Goal: Task Accomplishment & Management: Use online tool/utility

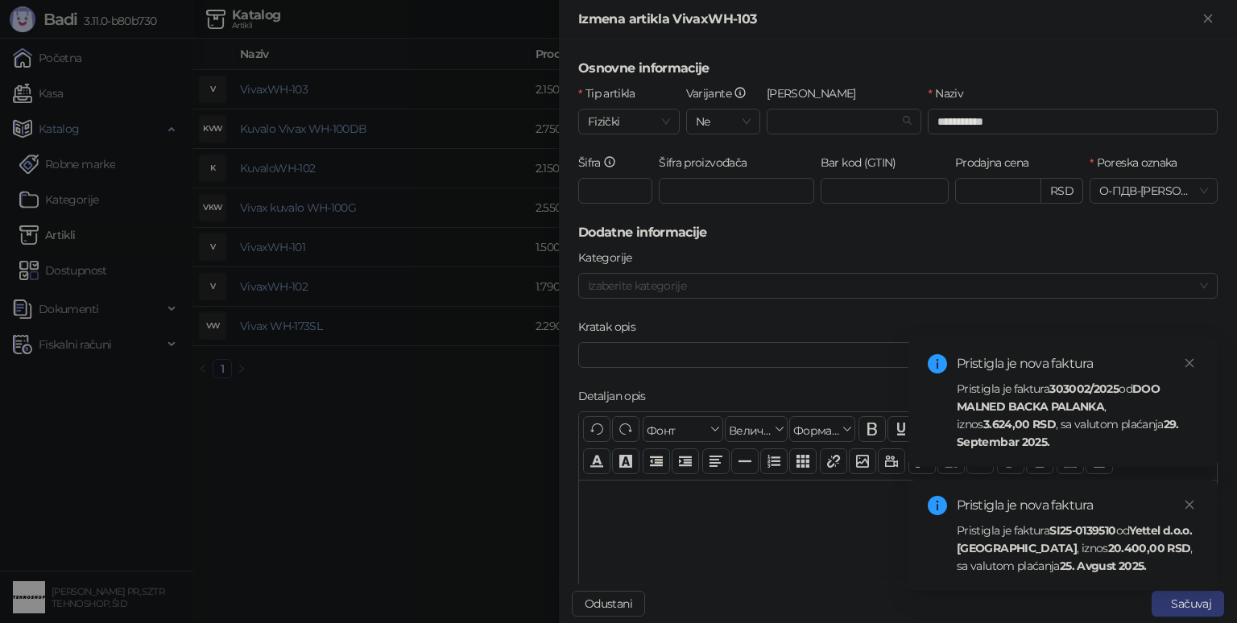
click at [350, 477] on div at bounding box center [618, 311] width 1237 height 623
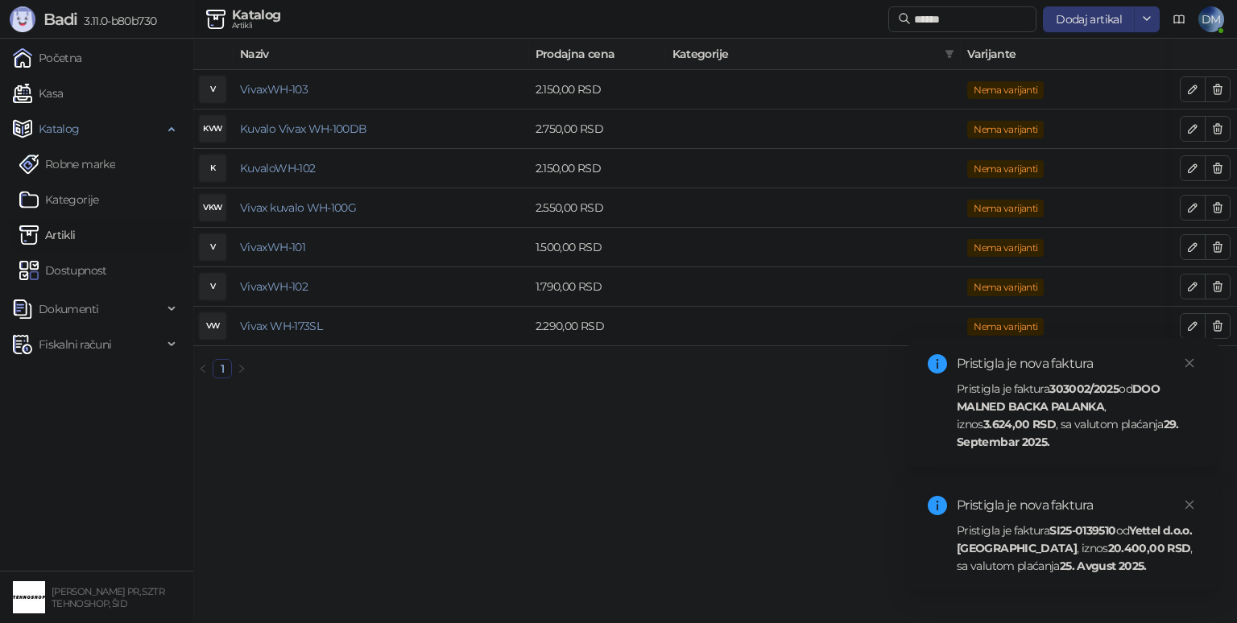
click at [1027, 441] on strong "29. Septembar 2025." at bounding box center [1067, 433] width 222 height 32
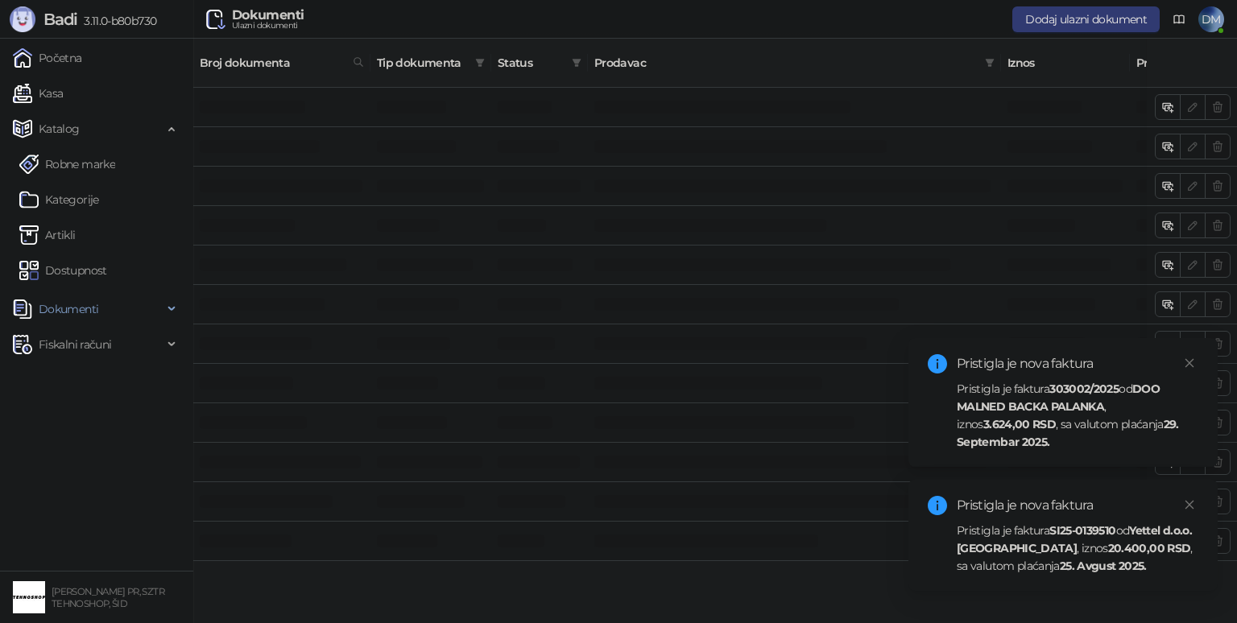
click at [1060, 561] on strong "25. Avgust 2025." at bounding box center [1103, 566] width 87 height 14
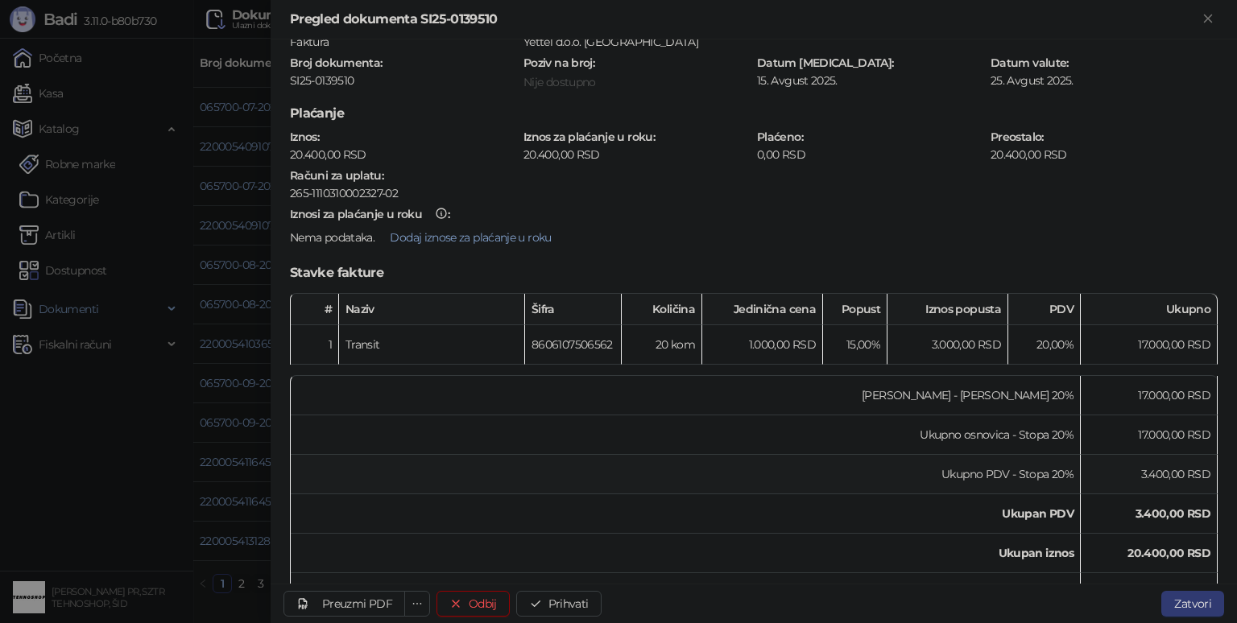
scroll to position [161, 0]
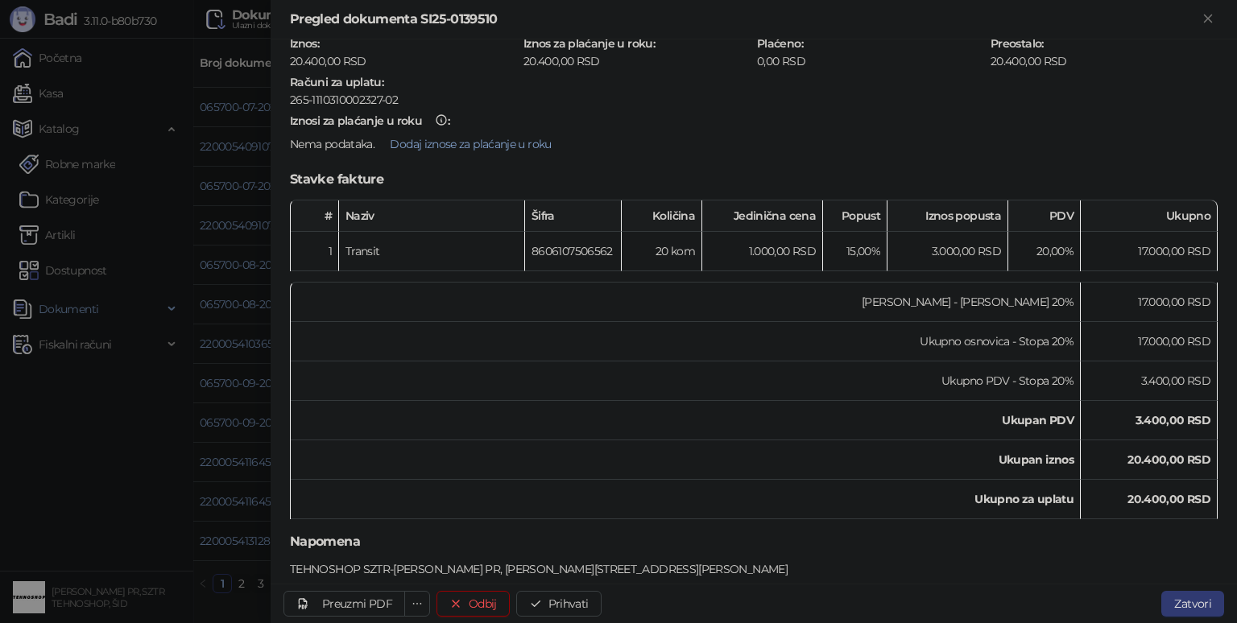
drag, startPoint x: 59, startPoint y: 499, endPoint x: 58, endPoint y: 478, distance: 20.9
click at [60, 493] on div at bounding box center [618, 311] width 1237 height 623
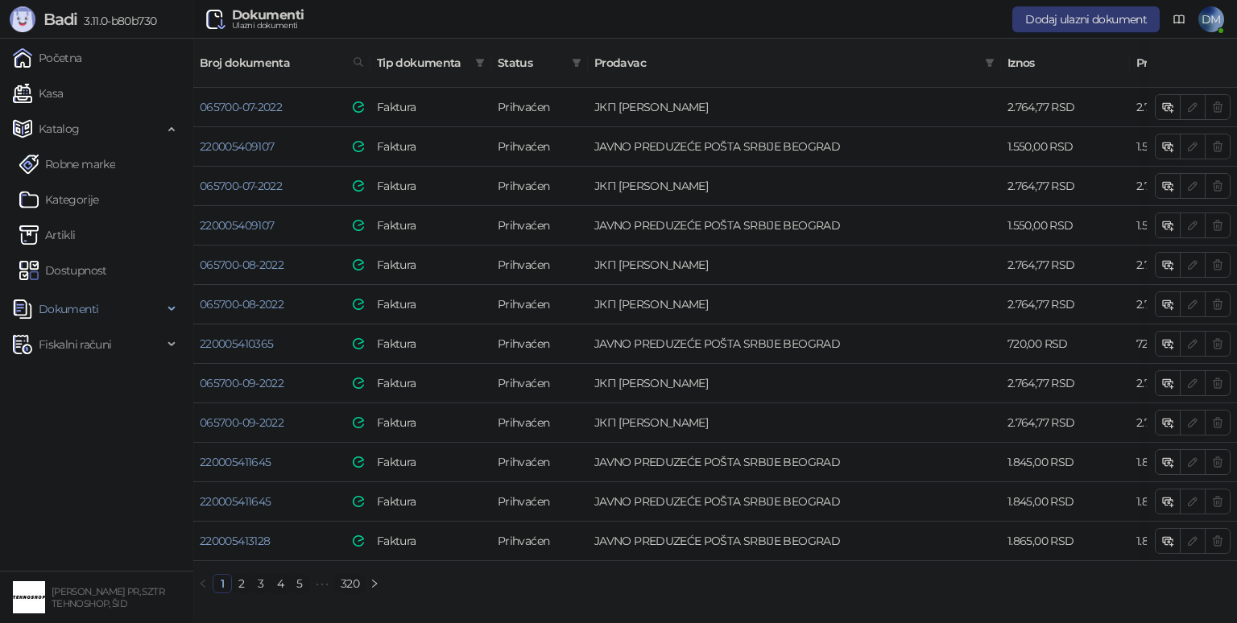
click at [60, 109] on ul "Početna Kasa Katalog Robne marke Kategorije Artikli Dostupnost Dokumenti Fiskal…" at bounding box center [96, 305] width 193 height 532
click at [59, 90] on link "Kasa" at bounding box center [38, 93] width 50 height 32
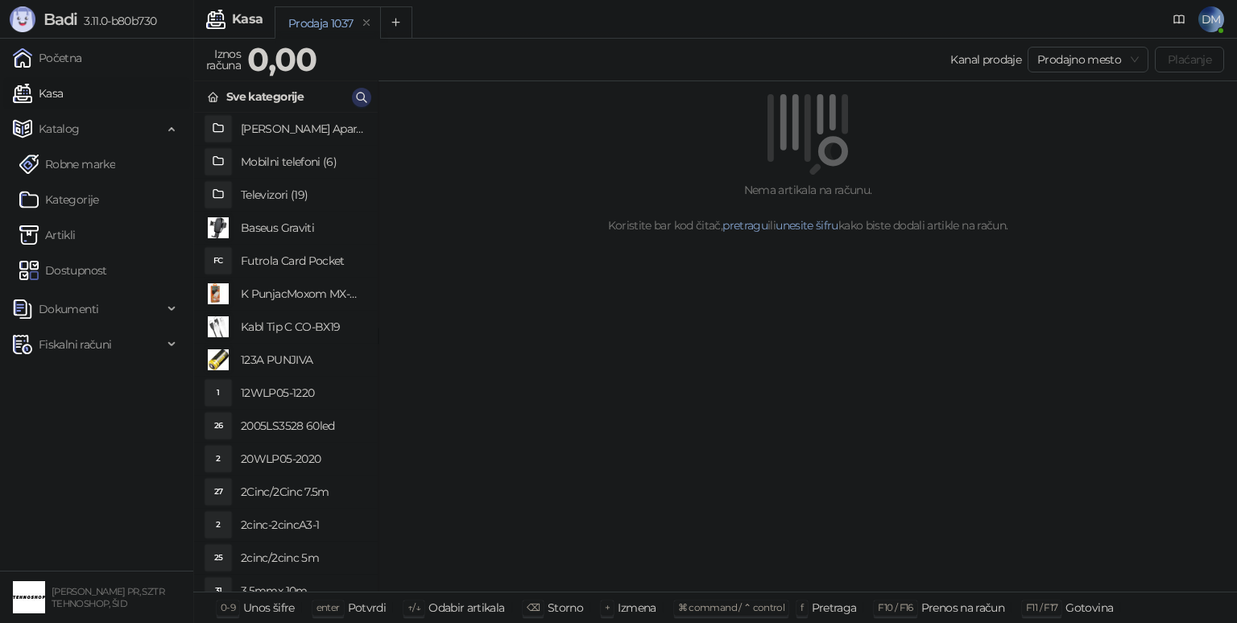
click at [361, 93] on icon "button" at bounding box center [361, 97] width 13 height 13
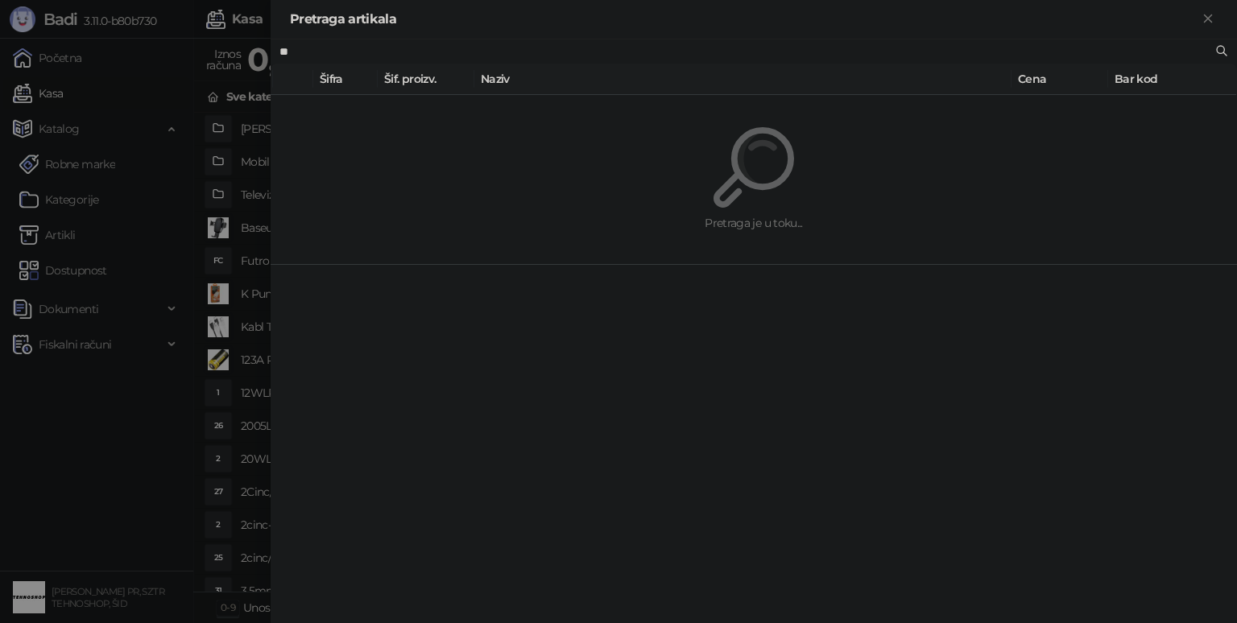
type input "*"
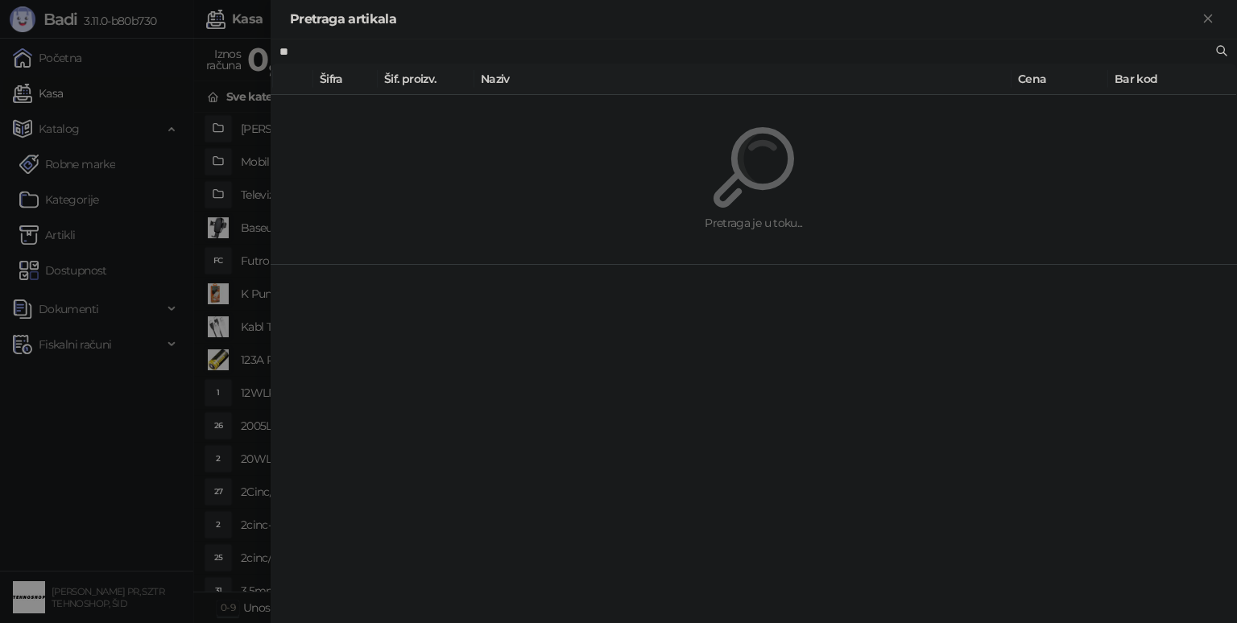
type input "*"
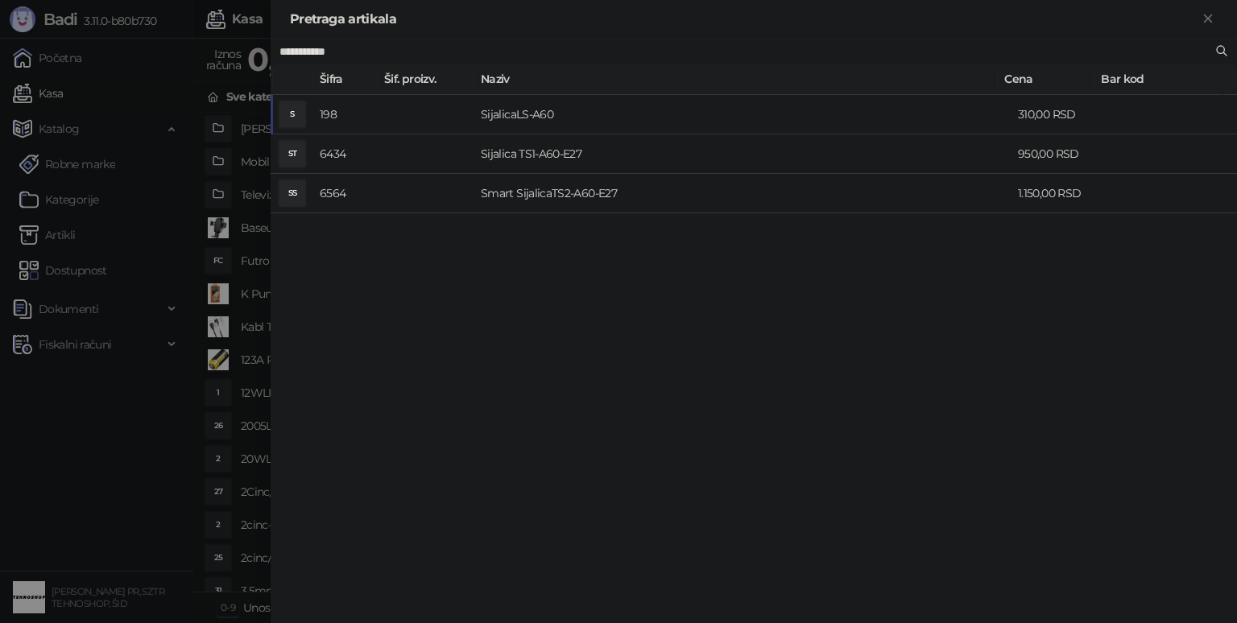
click at [457, 49] on input "**********" at bounding box center [745, 52] width 932 height 18
click at [458, 49] on input "**********" at bounding box center [745, 52] width 932 height 18
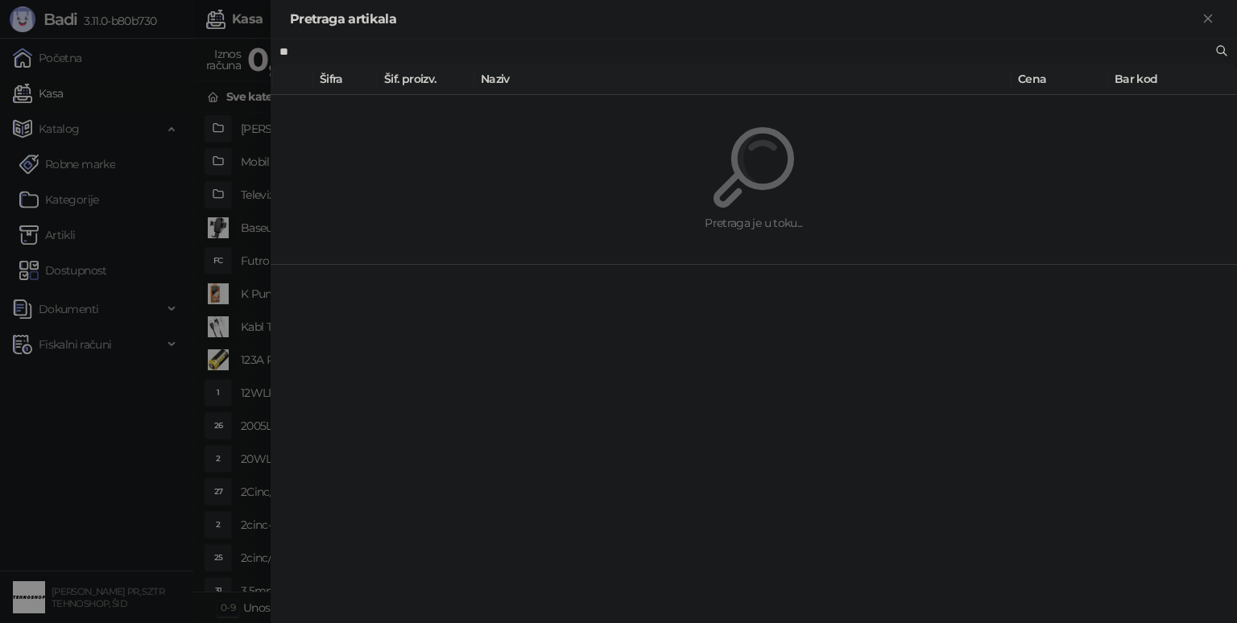
type input "*"
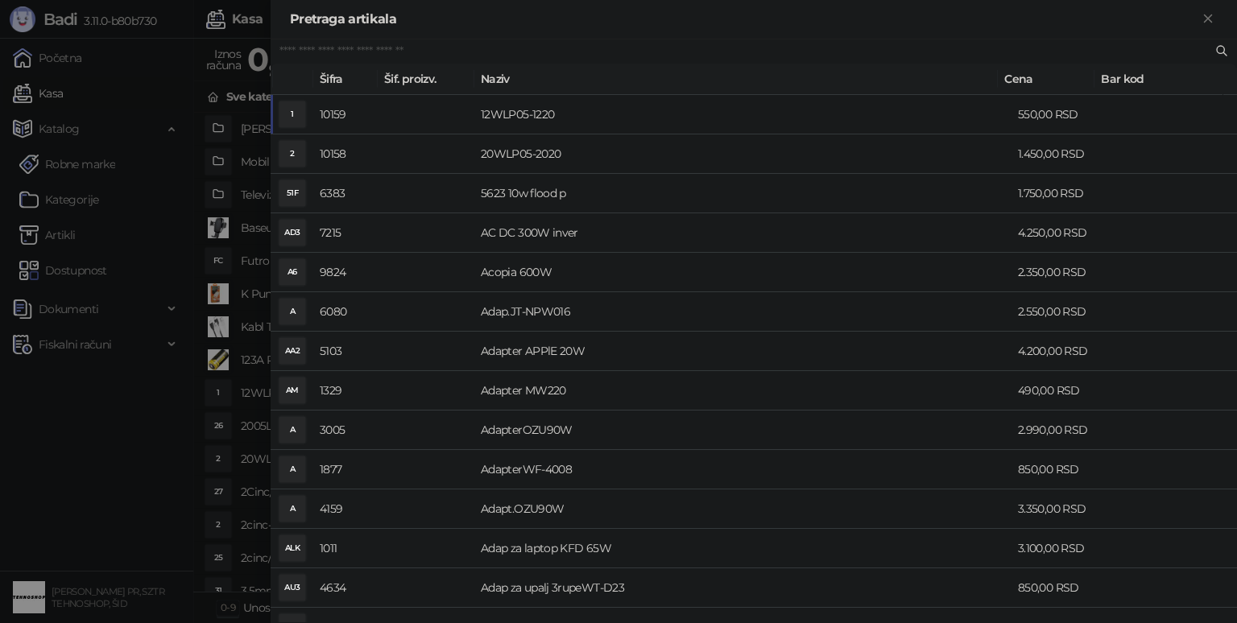
click at [433, 313] on td at bounding box center [426, 311] width 97 height 39
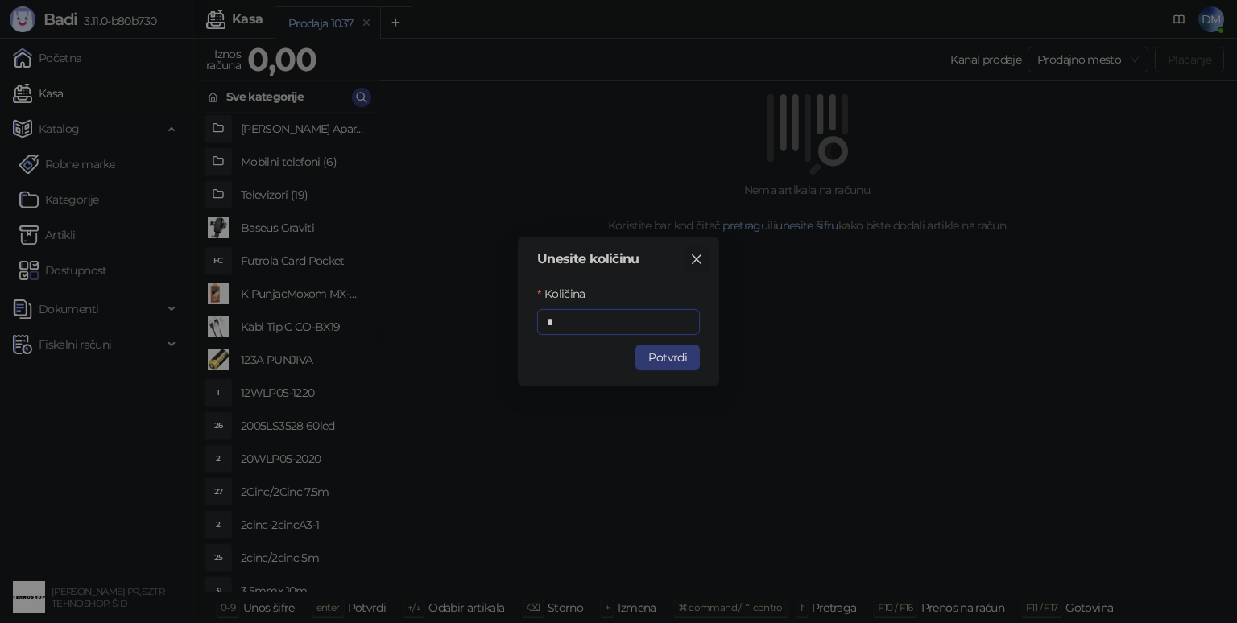
click at [690, 254] on span "Zatvori" at bounding box center [697, 259] width 26 height 13
